Goal: Find specific page/section: Find specific page/section

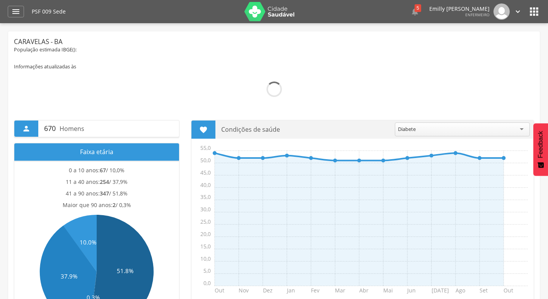
click at [19, 18] on div " Dashboard Supervisão Produtividade Mapa da Cidade App desatualizado Última si…" at bounding box center [274, 11] width 532 height 23
click at [17, 16] on icon "" at bounding box center [15, 11] width 9 height 9
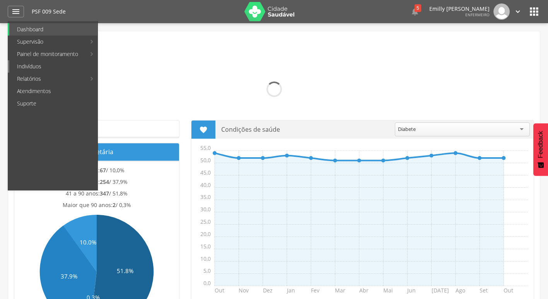
click at [48, 70] on link "Indivíduos" at bounding box center [53, 66] width 88 height 12
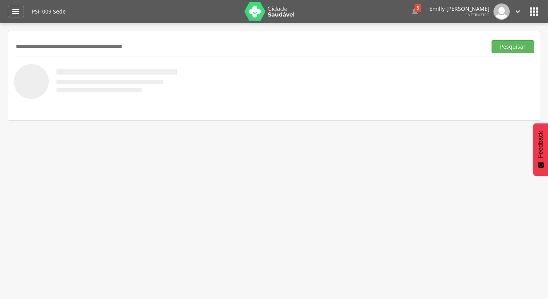
click at [176, 41] on input "text" at bounding box center [249, 46] width 470 height 13
type input "**********"
click at [491, 40] on button "Pesquisar" at bounding box center [512, 46] width 43 height 13
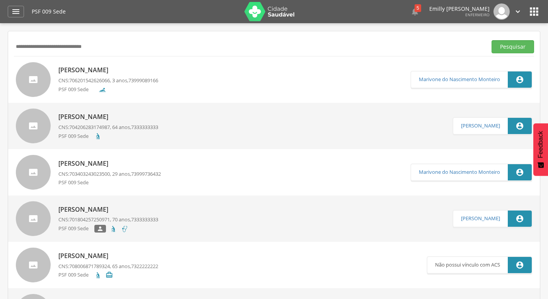
click at [345, 3] on div "PSF 009 Sede  5  Lorem ipsum dolor sit amet, sed do eiusmod tempor incididunt…" at bounding box center [286, 11] width 508 height 23
click at [512, 8] on div " Configurações Sair" at bounding box center [505, 11] width 32 height 16
click at [521, 12] on icon "" at bounding box center [517, 11] width 9 height 9
click at [498, 48] on link "Sair" at bounding box center [490, 45] width 61 height 10
